Goal: Obtain resource: Download file/media

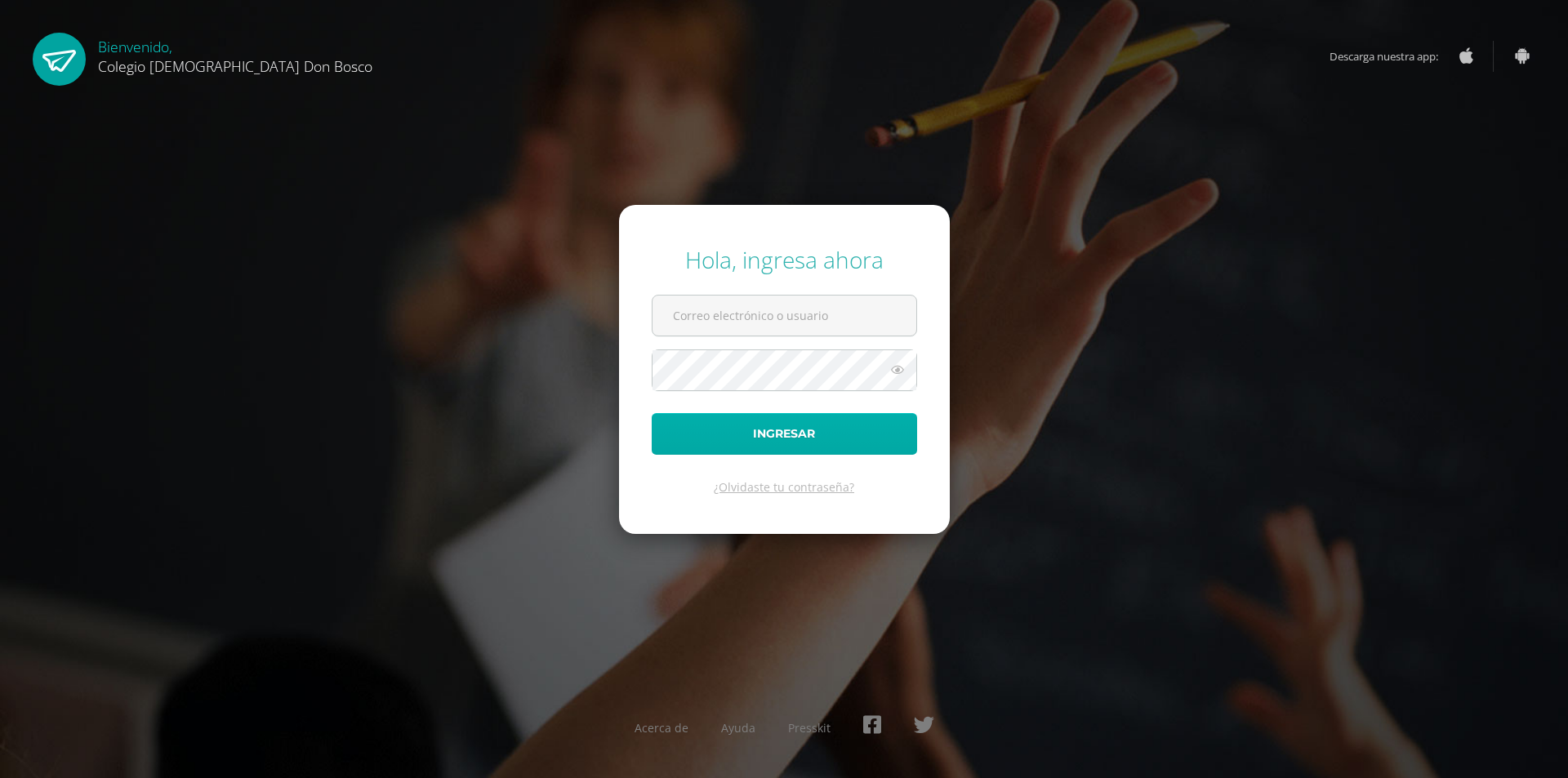
type input "[EMAIL_ADDRESS][DOMAIN_NAME]"
click at [756, 435] on button "Ingresar" at bounding box center [784, 433] width 266 height 41
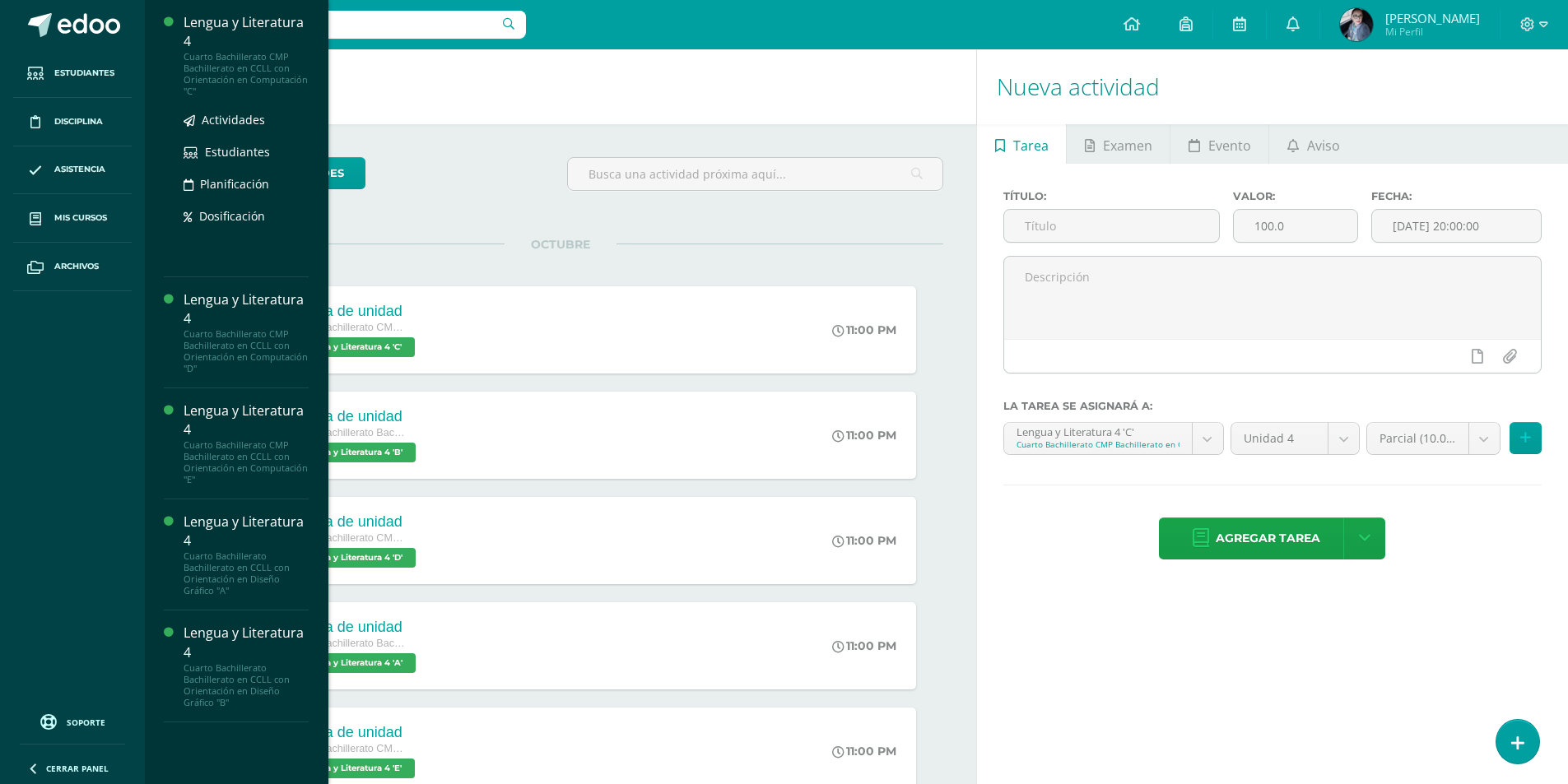
click at [227, 60] on div "Cuarto Bachillerato CMP Bachillerato en CCLL con Orientación en Computación "C"" at bounding box center [246, 73] width 125 height 46
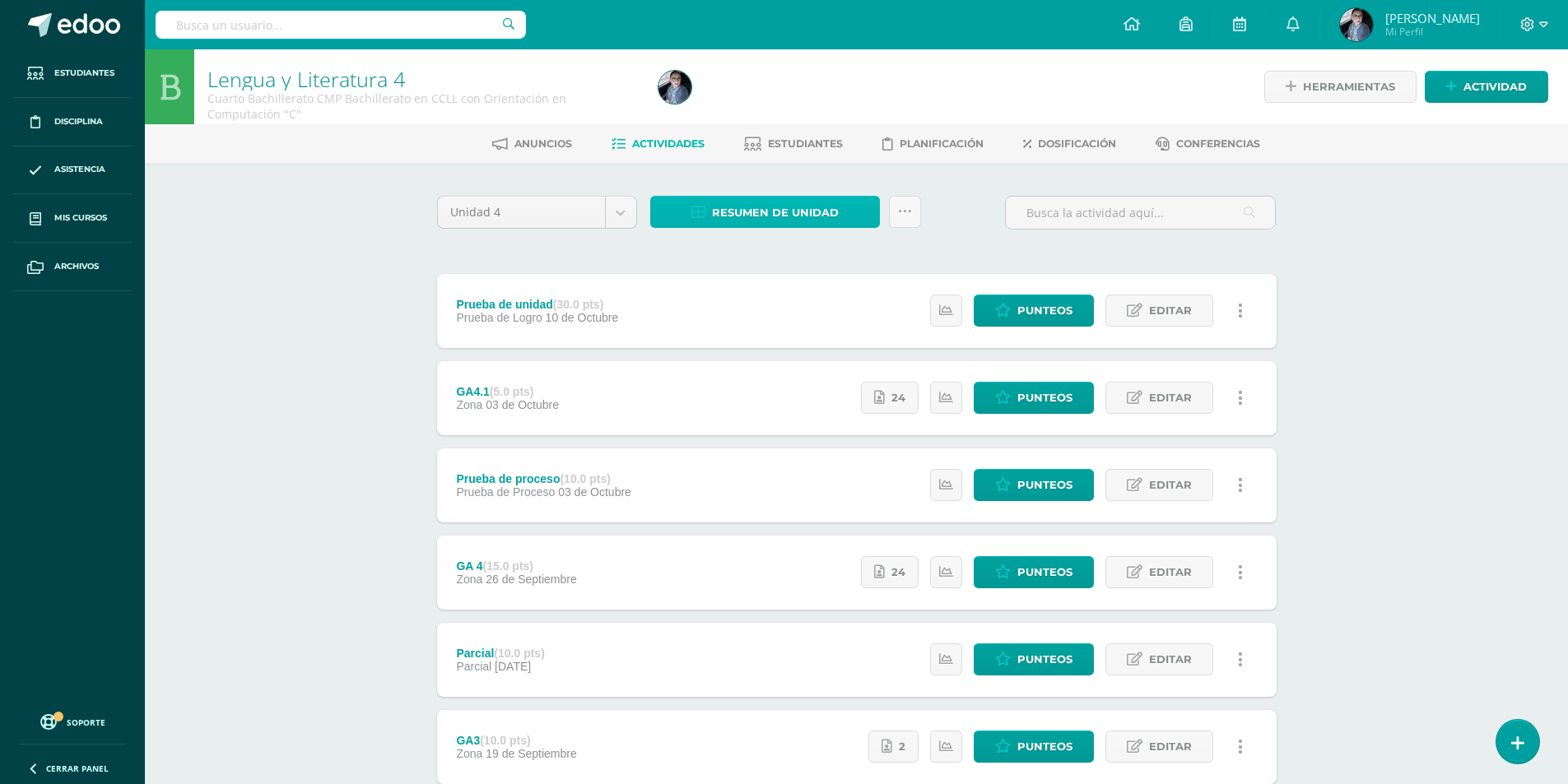
click at [777, 210] on span "Resumen de unidad" at bounding box center [775, 213] width 127 height 31
click at [777, 105] on link "Descargar como HTML" at bounding box center [765, 106] width 176 height 25
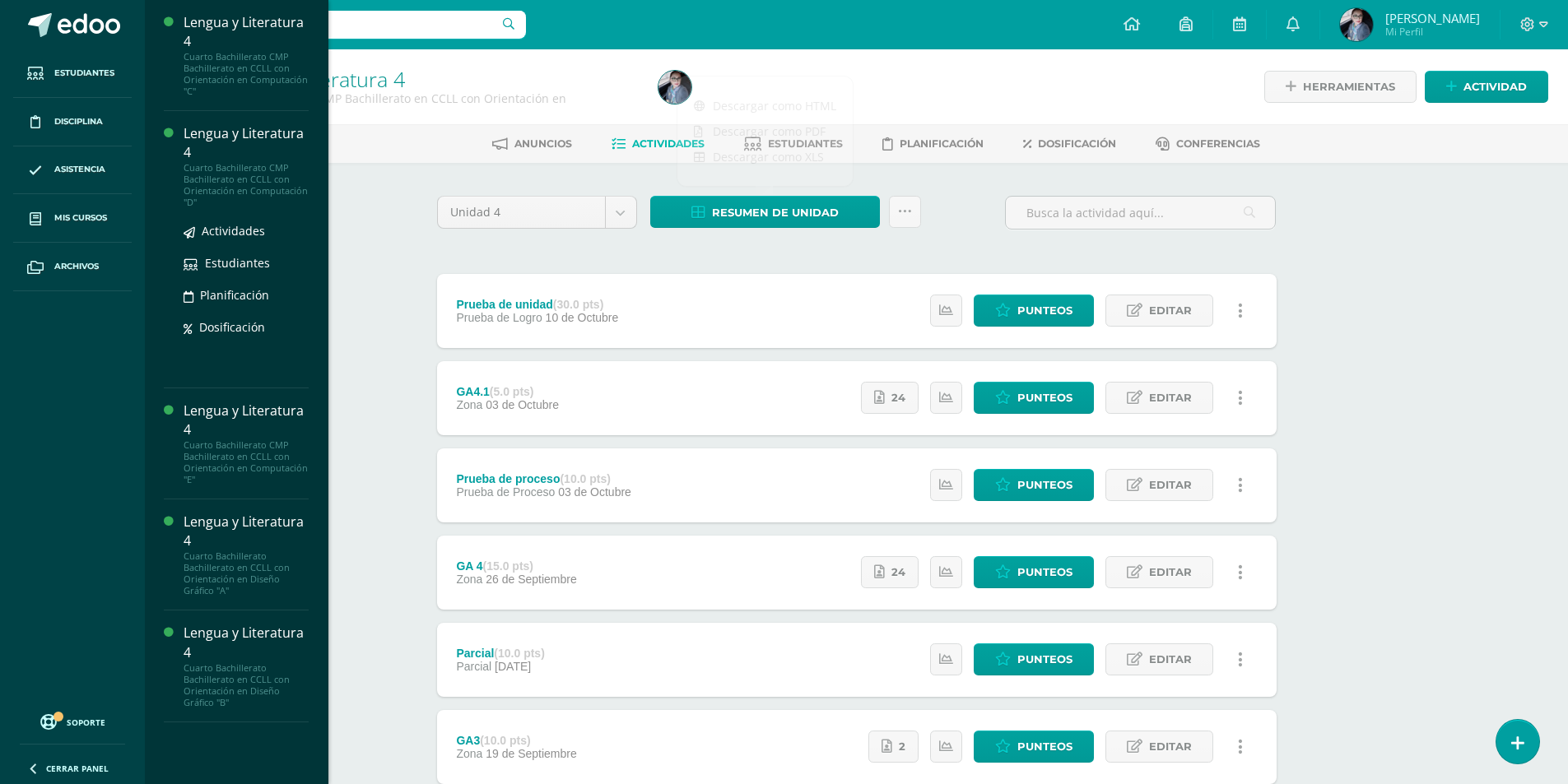
click at [264, 150] on div "Lengua y Literatura 4" at bounding box center [246, 143] width 125 height 38
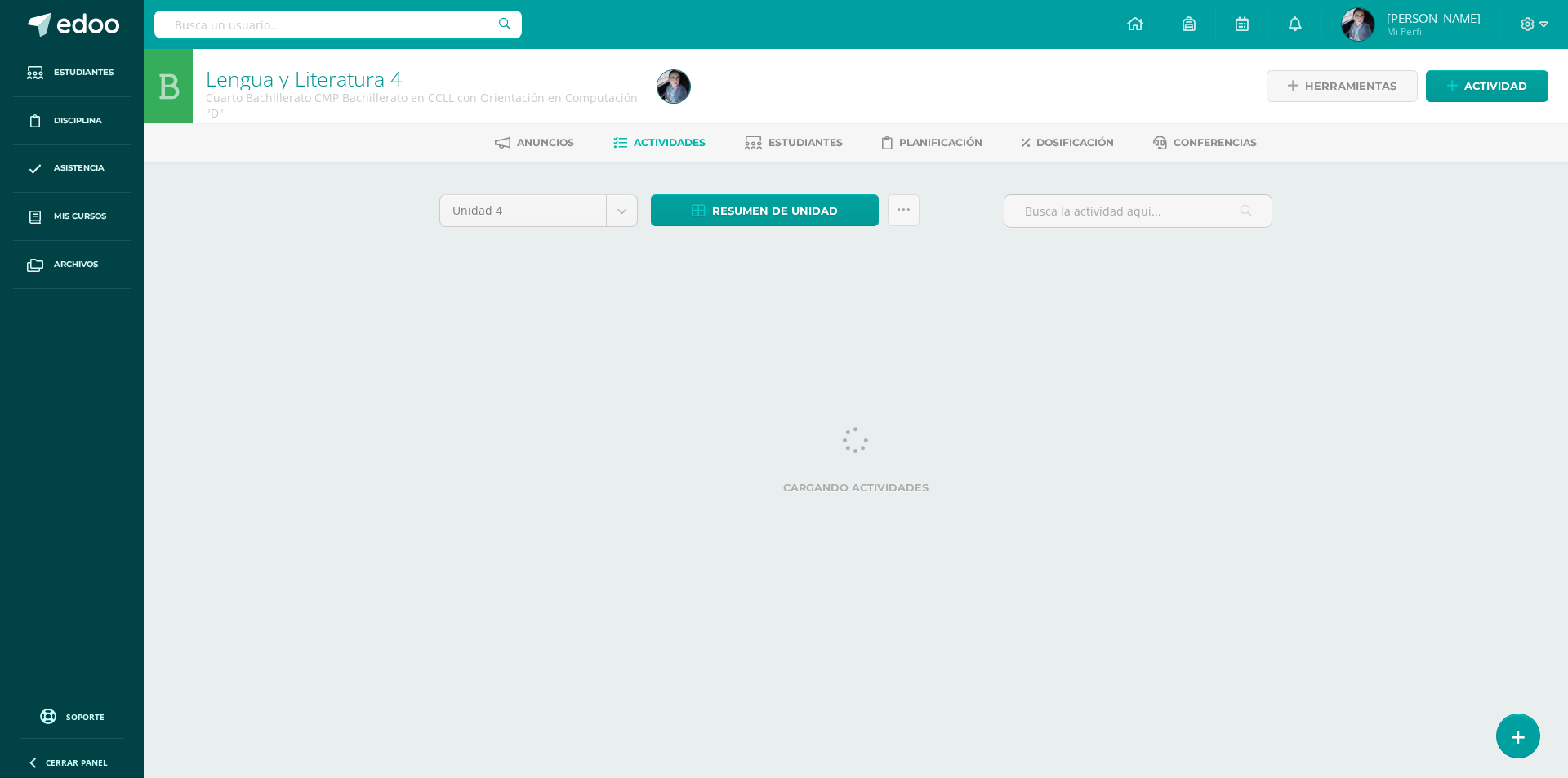
click at [1169, 257] on div "Unidad 4 Unidad 1 Unidad 2 Unidad 3 Unidad 4 Resumen de unidad Descargar como H…" at bounding box center [855, 233] width 846 height 77
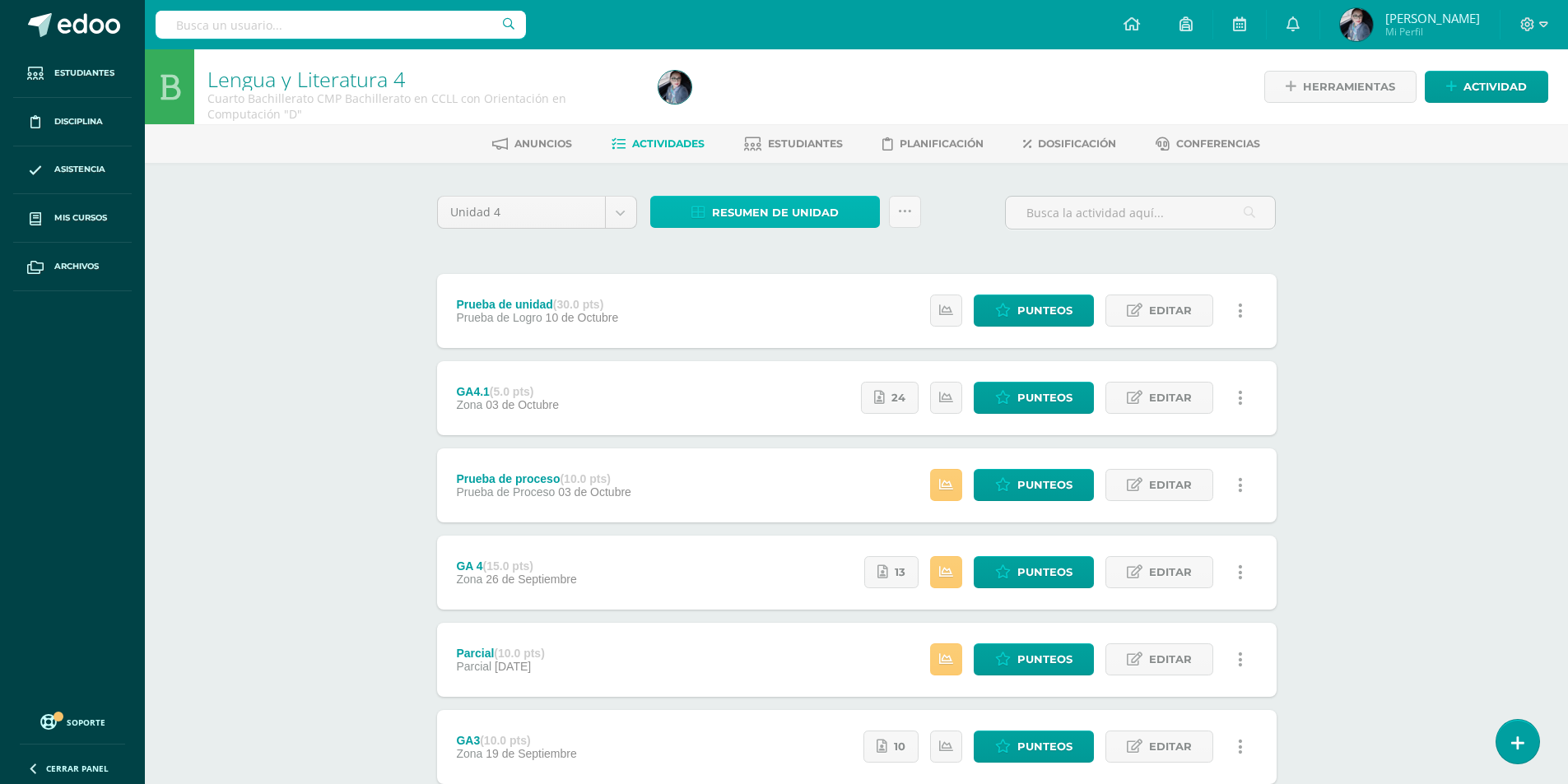
click at [816, 210] on span "Resumen de unidad" at bounding box center [775, 213] width 127 height 31
click at [808, 107] on link "Descargar como HTML" at bounding box center [765, 106] width 176 height 25
click at [818, 109] on link "Descargar como HTML" at bounding box center [765, 106] width 176 height 25
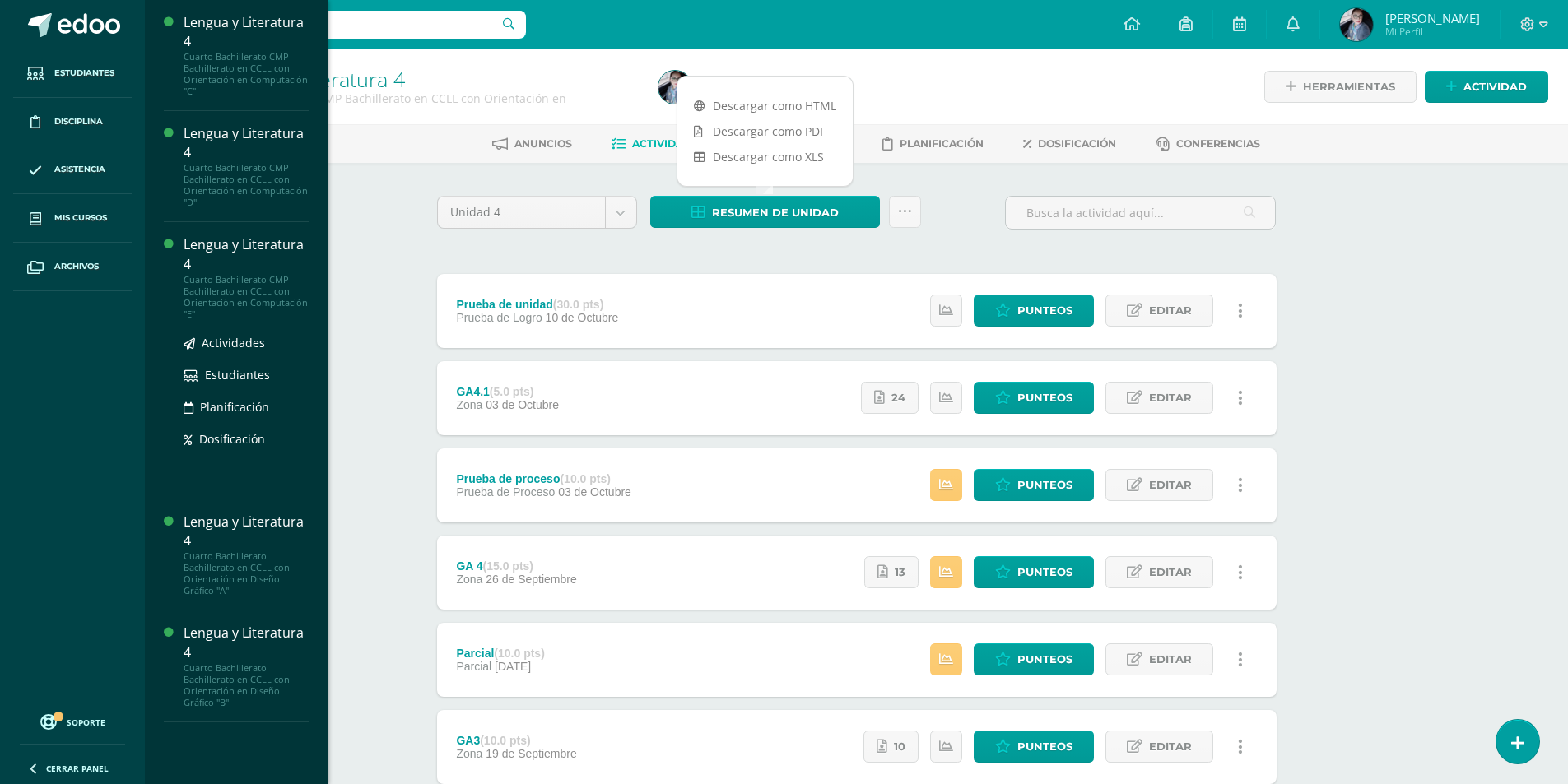
click at [242, 248] on div "Lengua y Literatura 4" at bounding box center [246, 254] width 125 height 38
click at [269, 242] on div "Lengua y Literatura 4" at bounding box center [246, 254] width 125 height 38
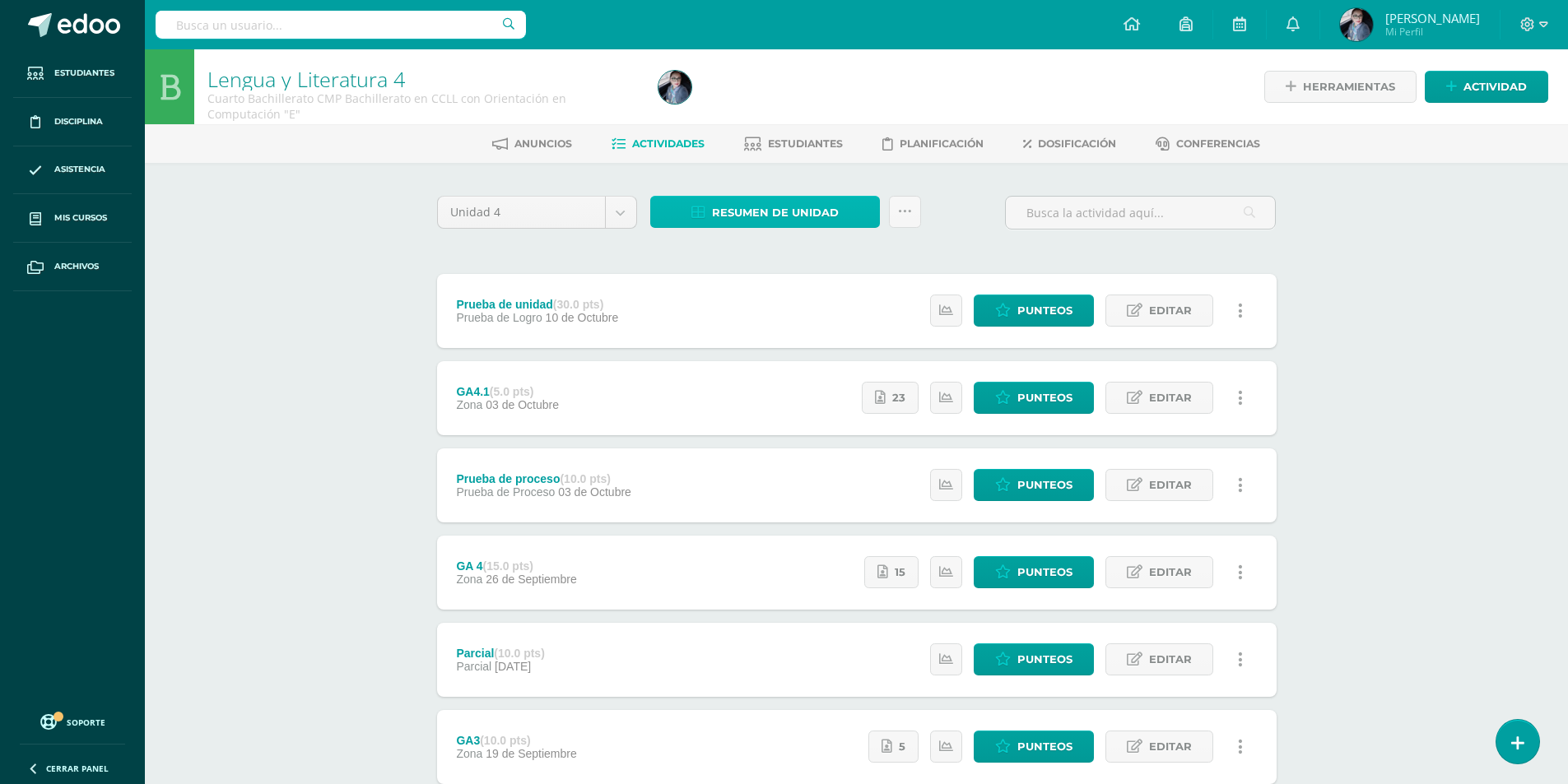
click at [806, 220] on span "Resumen de unidad" at bounding box center [775, 213] width 127 height 31
click at [800, 109] on link "Descargar como HTML" at bounding box center [765, 106] width 176 height 25
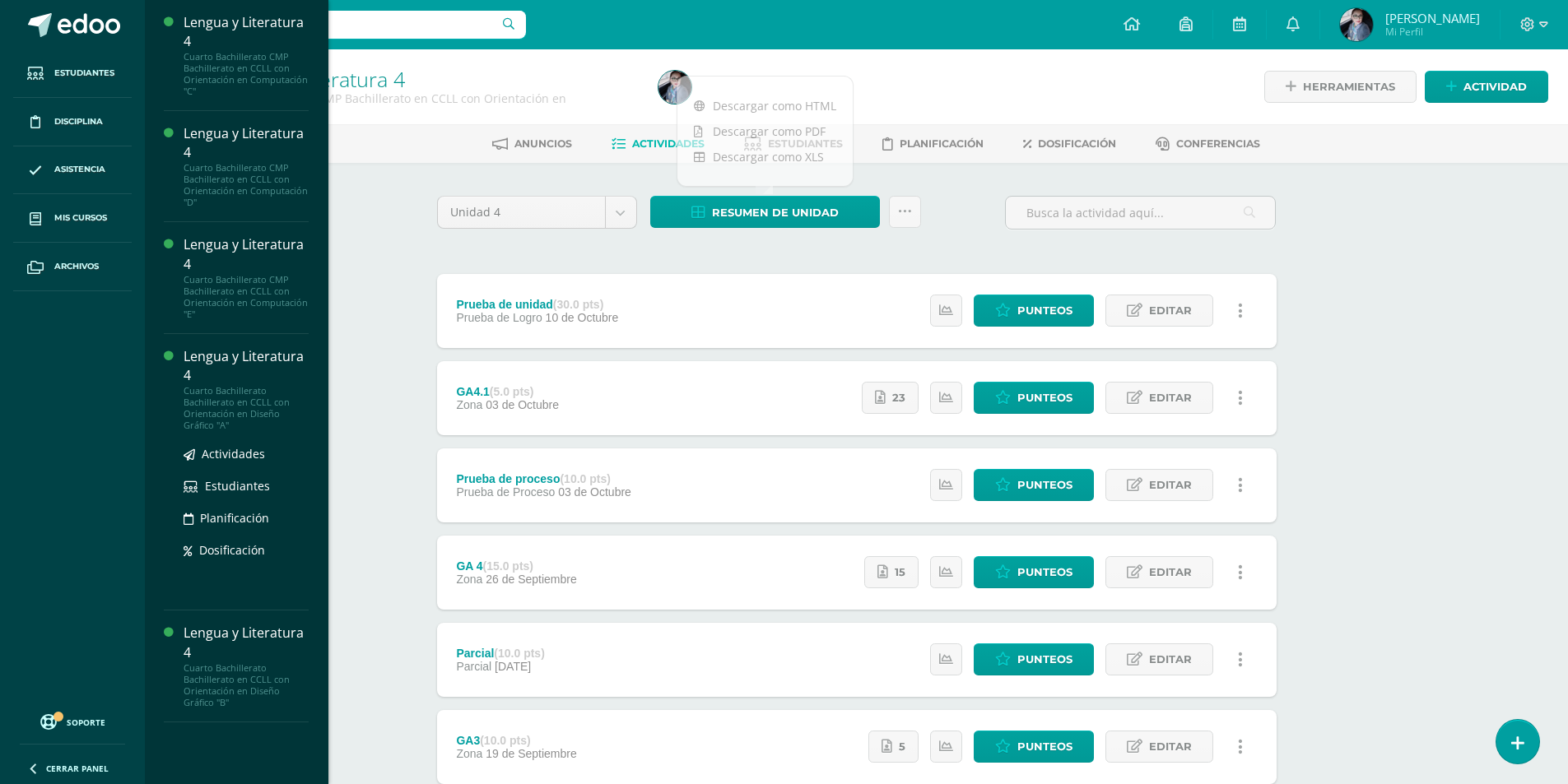
click at [233, 364] on div "Lengua y Literatura 4" at bounding box center [246, 366] width 125 height 38
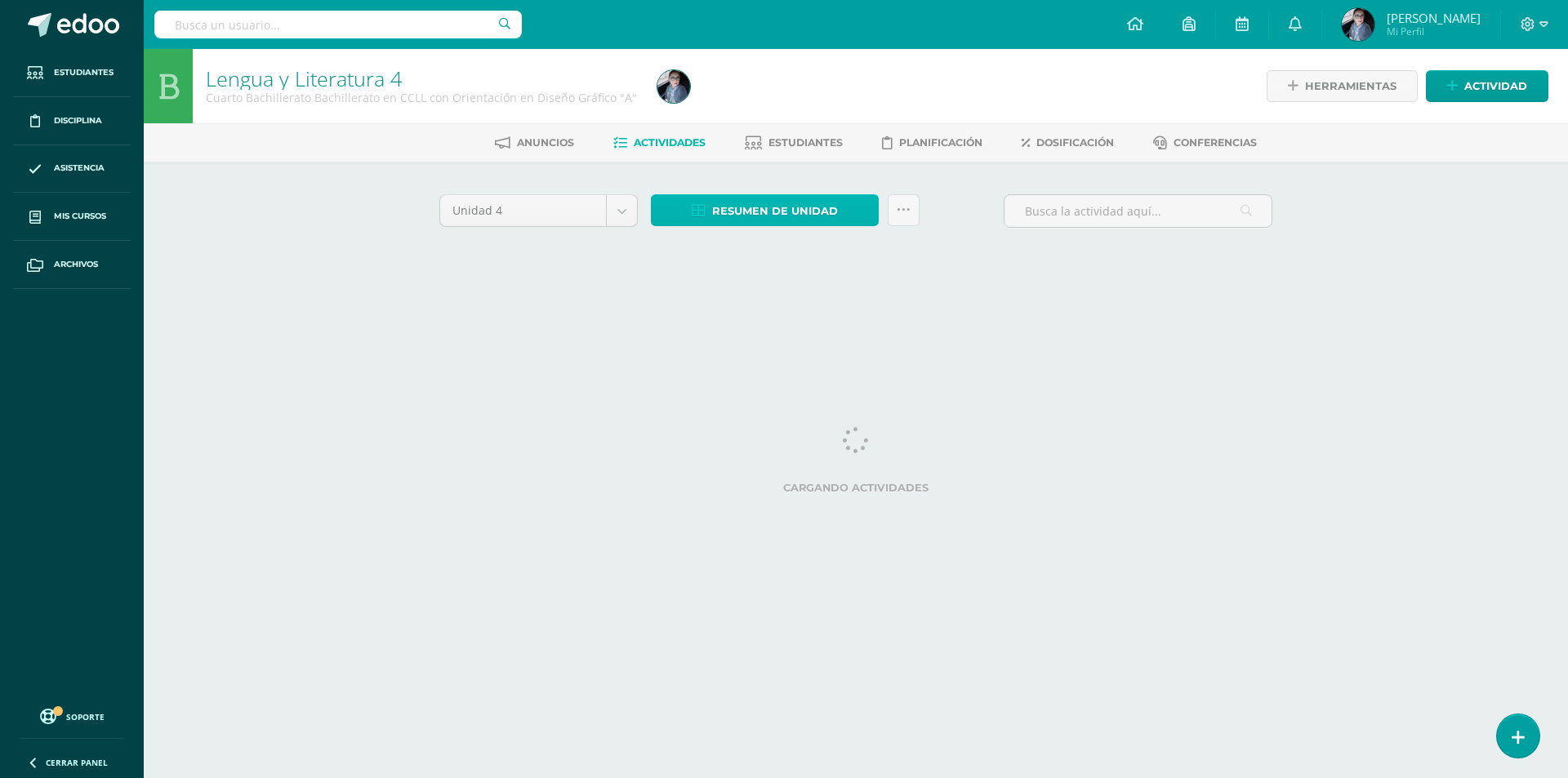
click at [794, 204] on span "Resumen de unidad" at bounding box center [775, 211] width 126 height 31
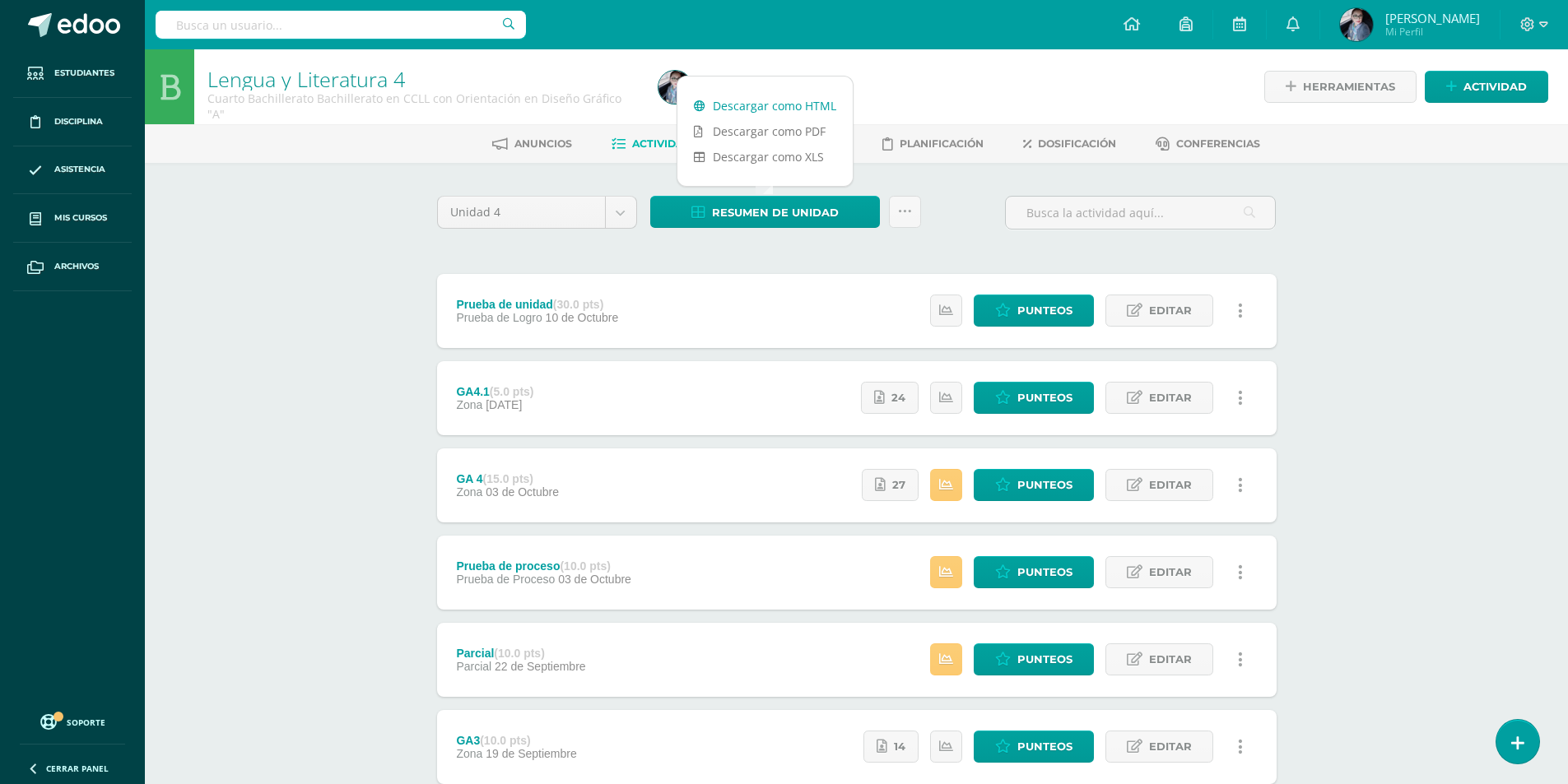
click at [772, 105] on link "Descargar como HTML" at bounding box center [765, 106] width 176 height 25
click at [1541, 29] on icon at bounding box center [1544, 24] width 9 height 14
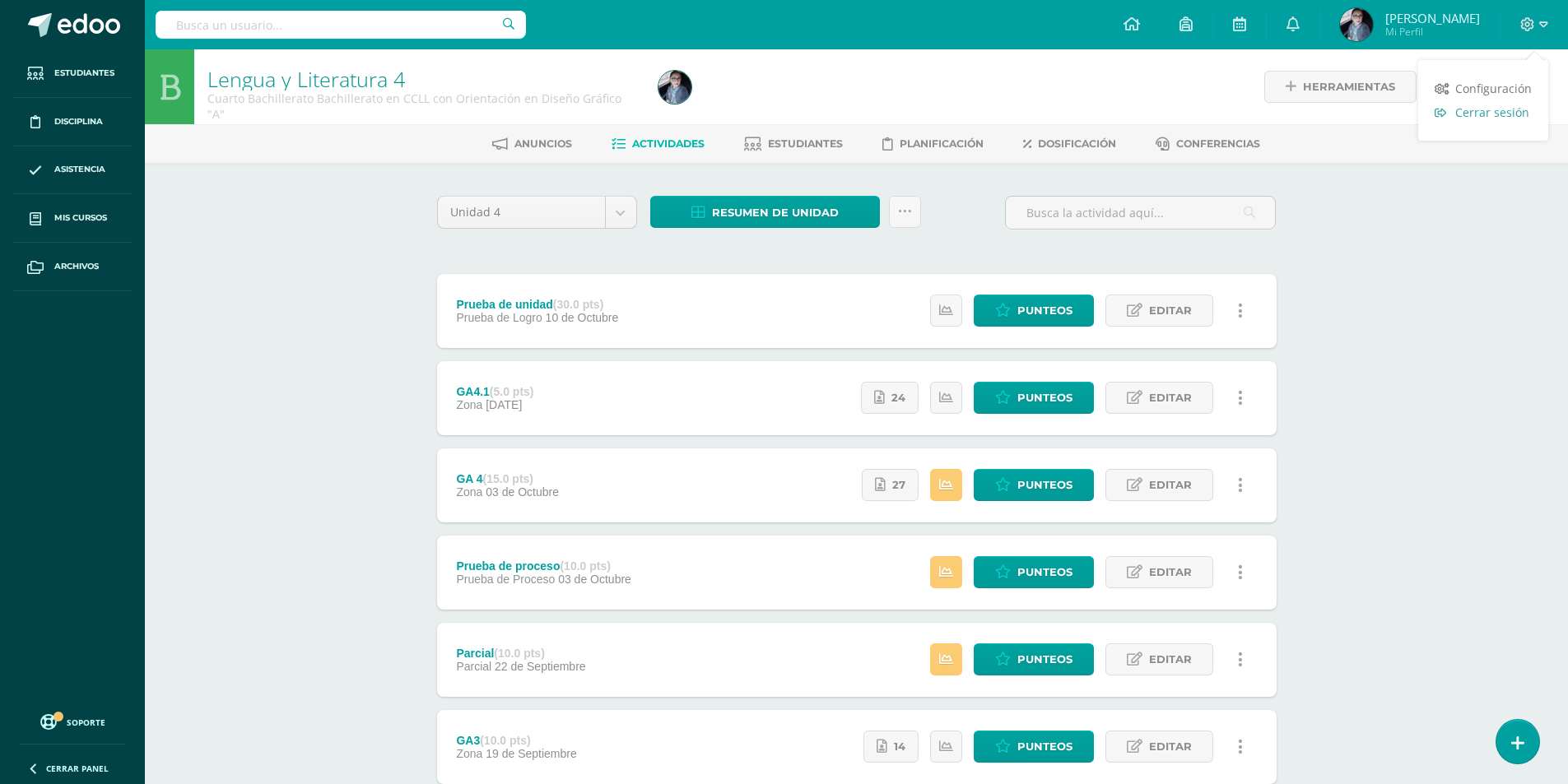
click at [1471, 116] on span "Cerrar sesión" at bounding box center [1493, 112] width 74 height 15
